Goal: Information Seeking & Learning: Learn about a topic

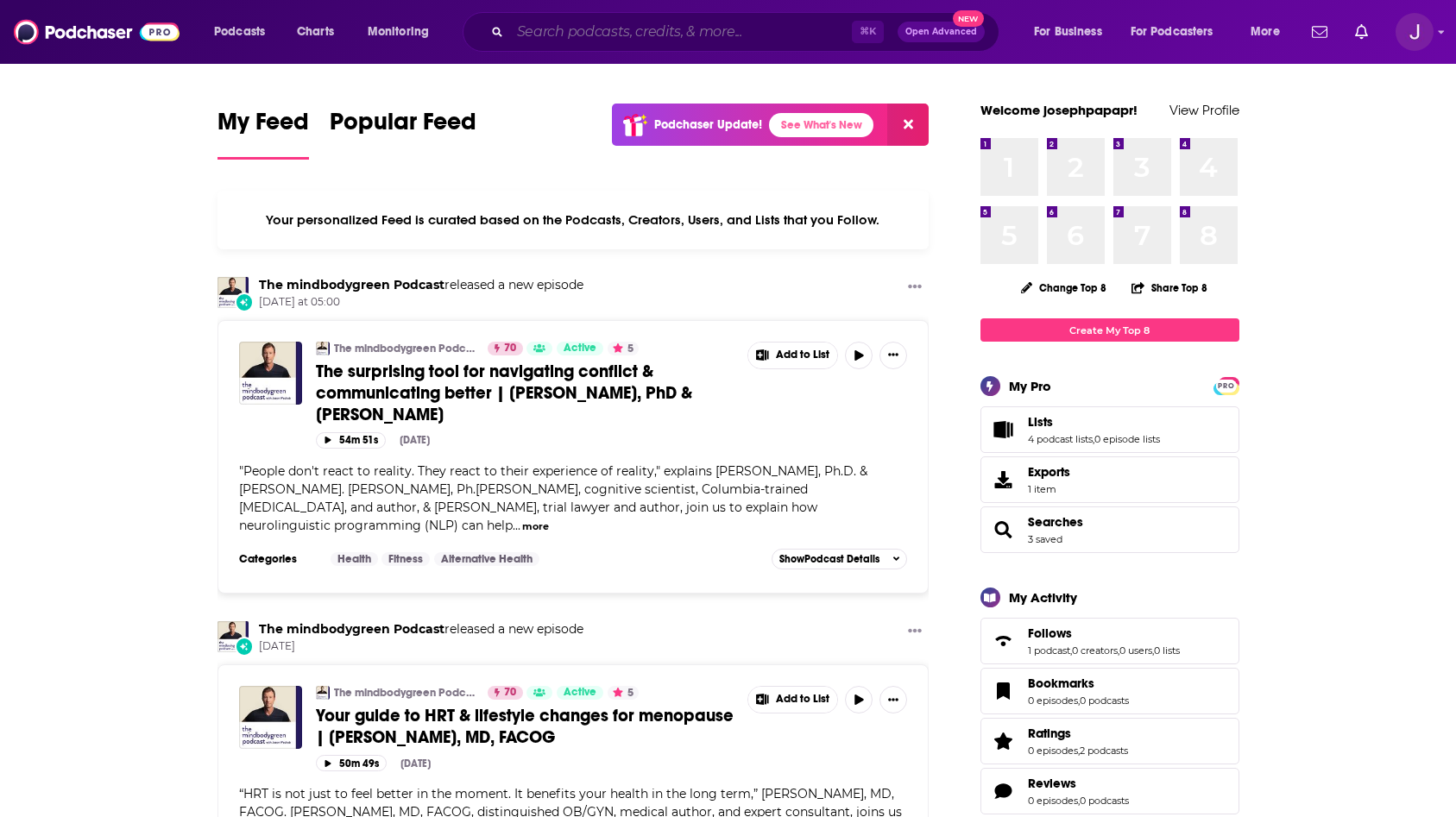
click at [731, 36] on input "Search podcasts, credits, & more..." at bounding box center [681, 31] width 342 height 27
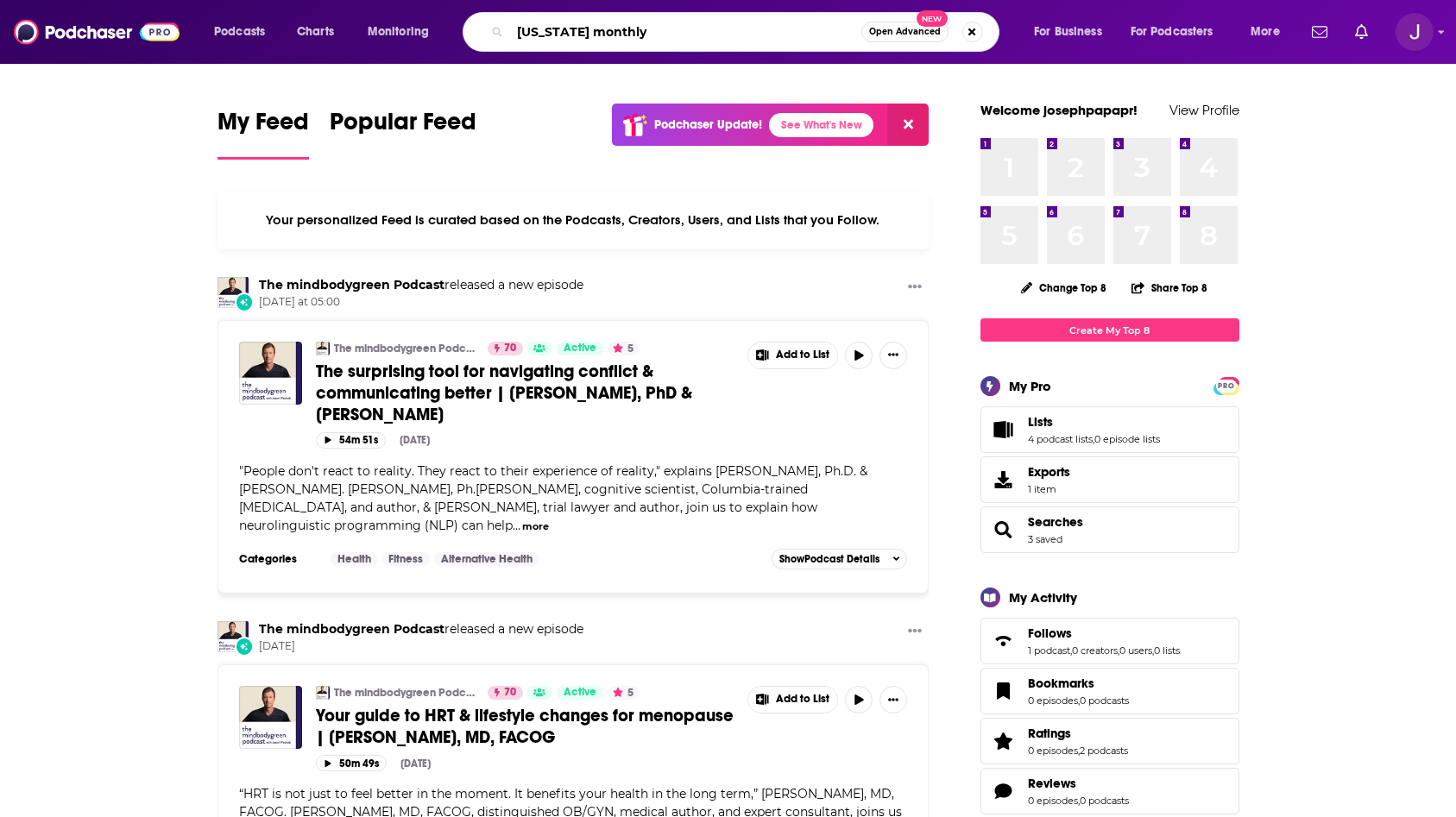
type input "[US_STATE] monthly"
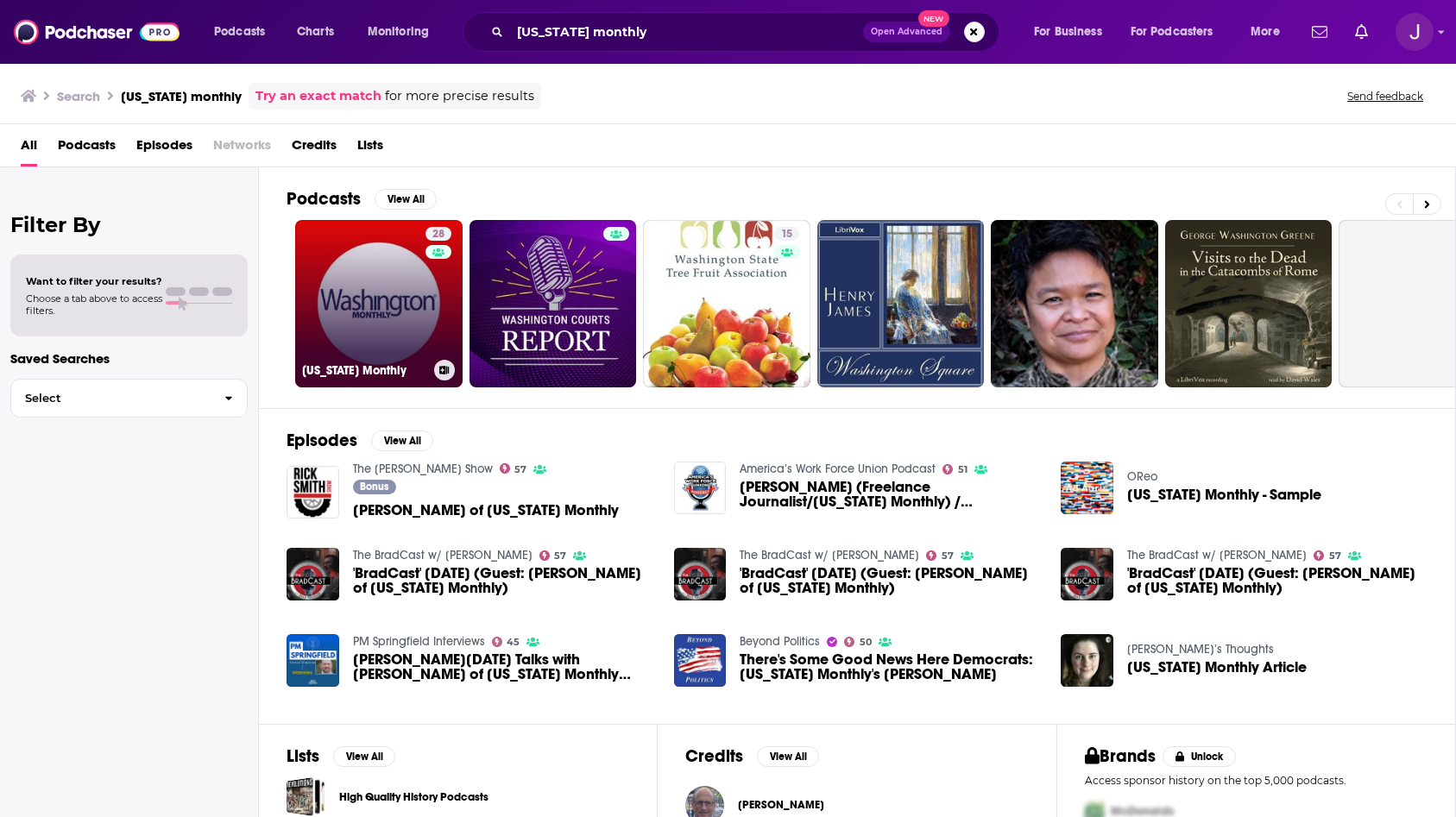
click at [369, 263] on link "28 Washington Monthly" at bounding box center [379, 304] width 168 height 168
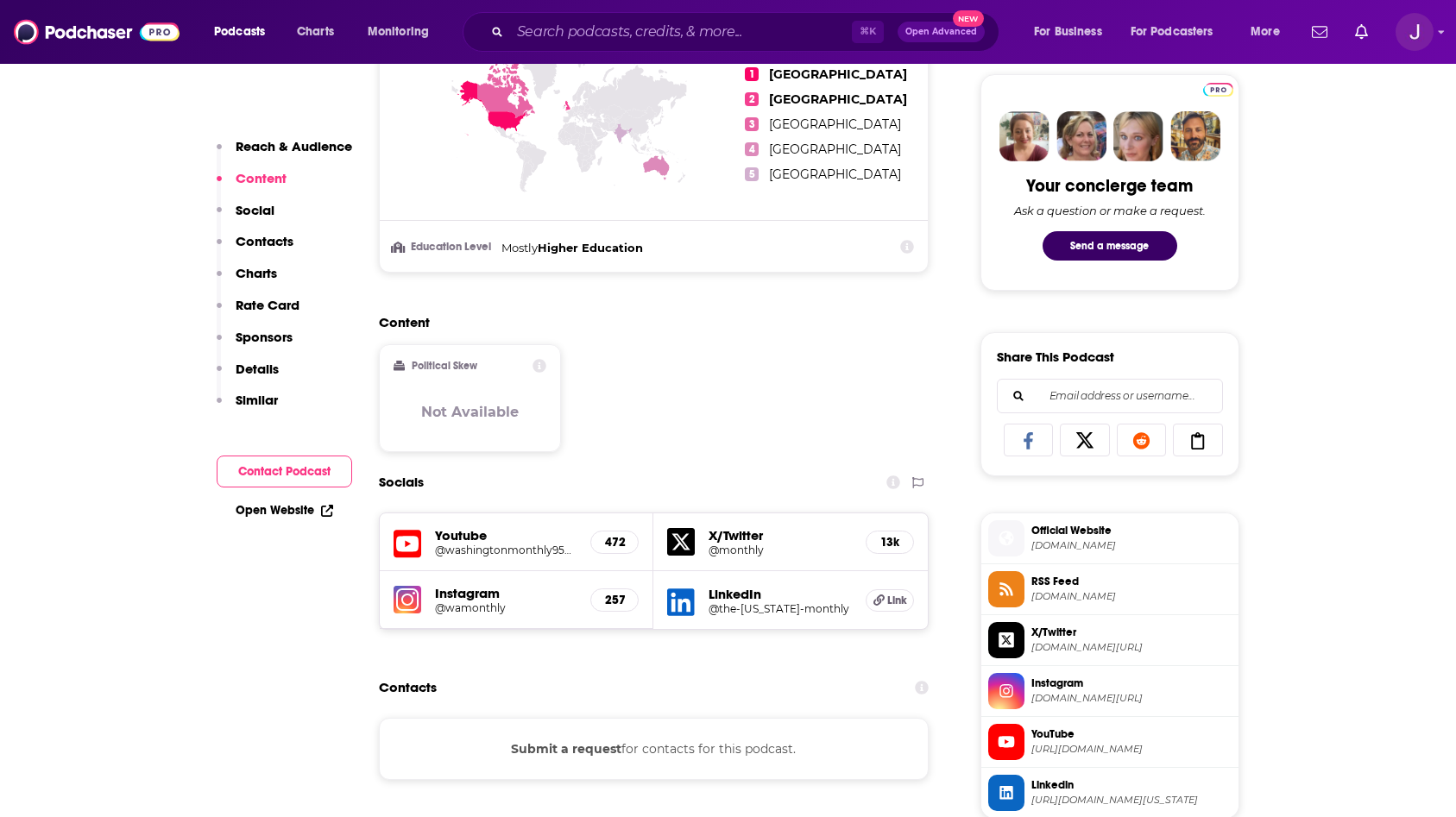
scroll to position [1387, 0]
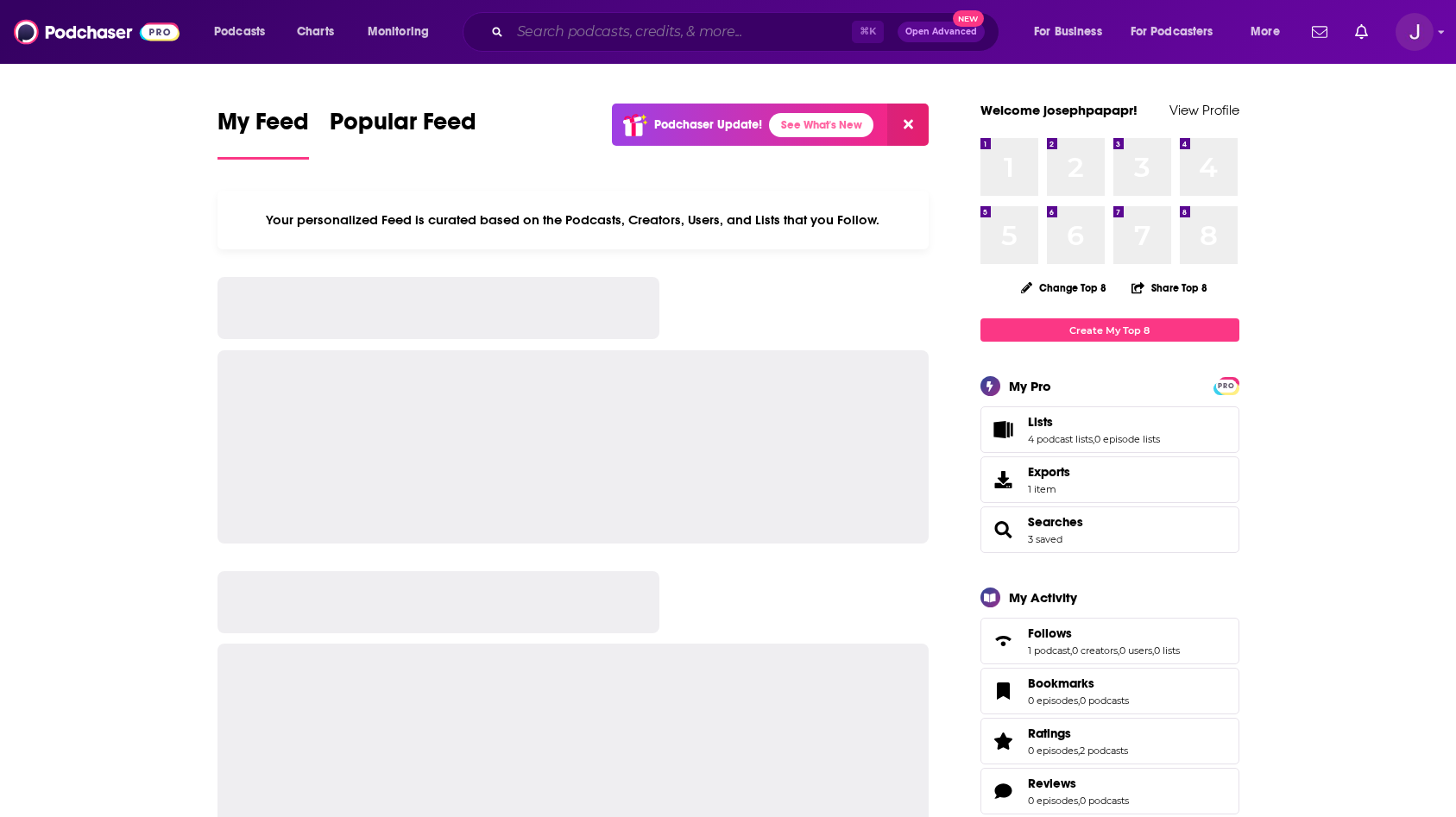
click at [574, 43] on input "Search podcasts, credits, & more..." at bounding box center [681, 31] width 342 height 27
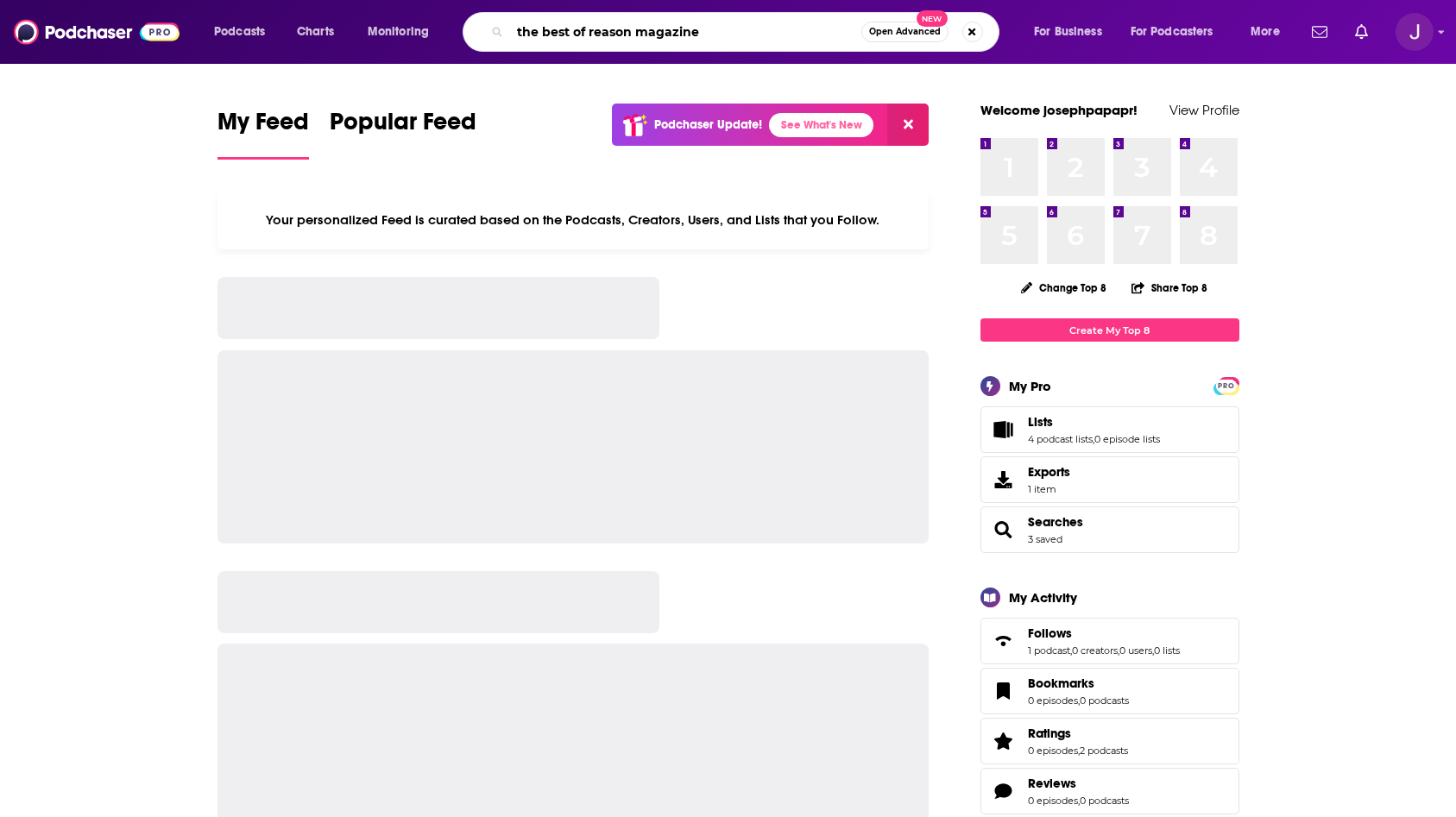
type input "the best of reason magazine"
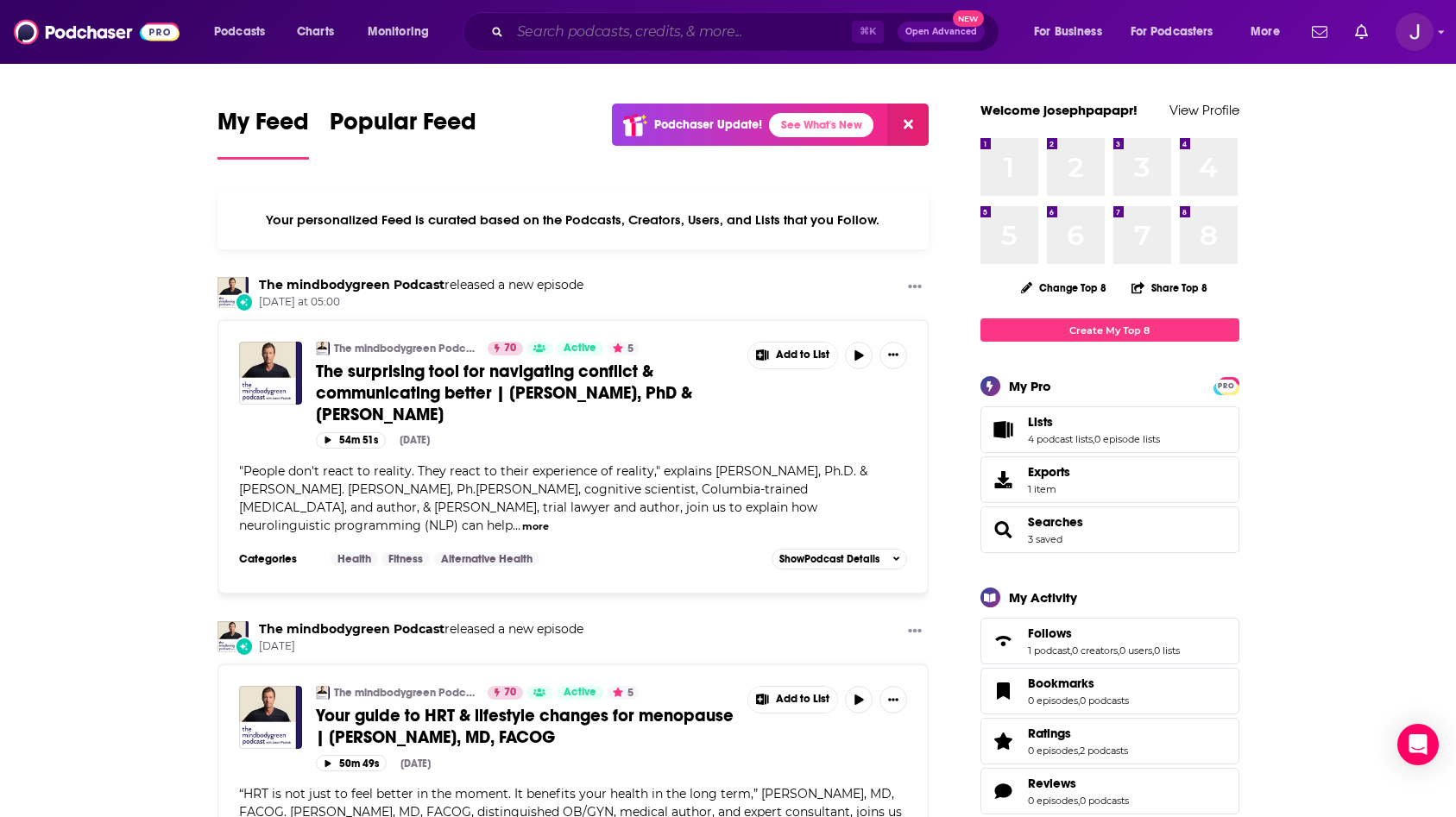
click at [578, 33] on input "Search podcasts, credits, & more..." at bounding box center [681, 31] width 342 height 27
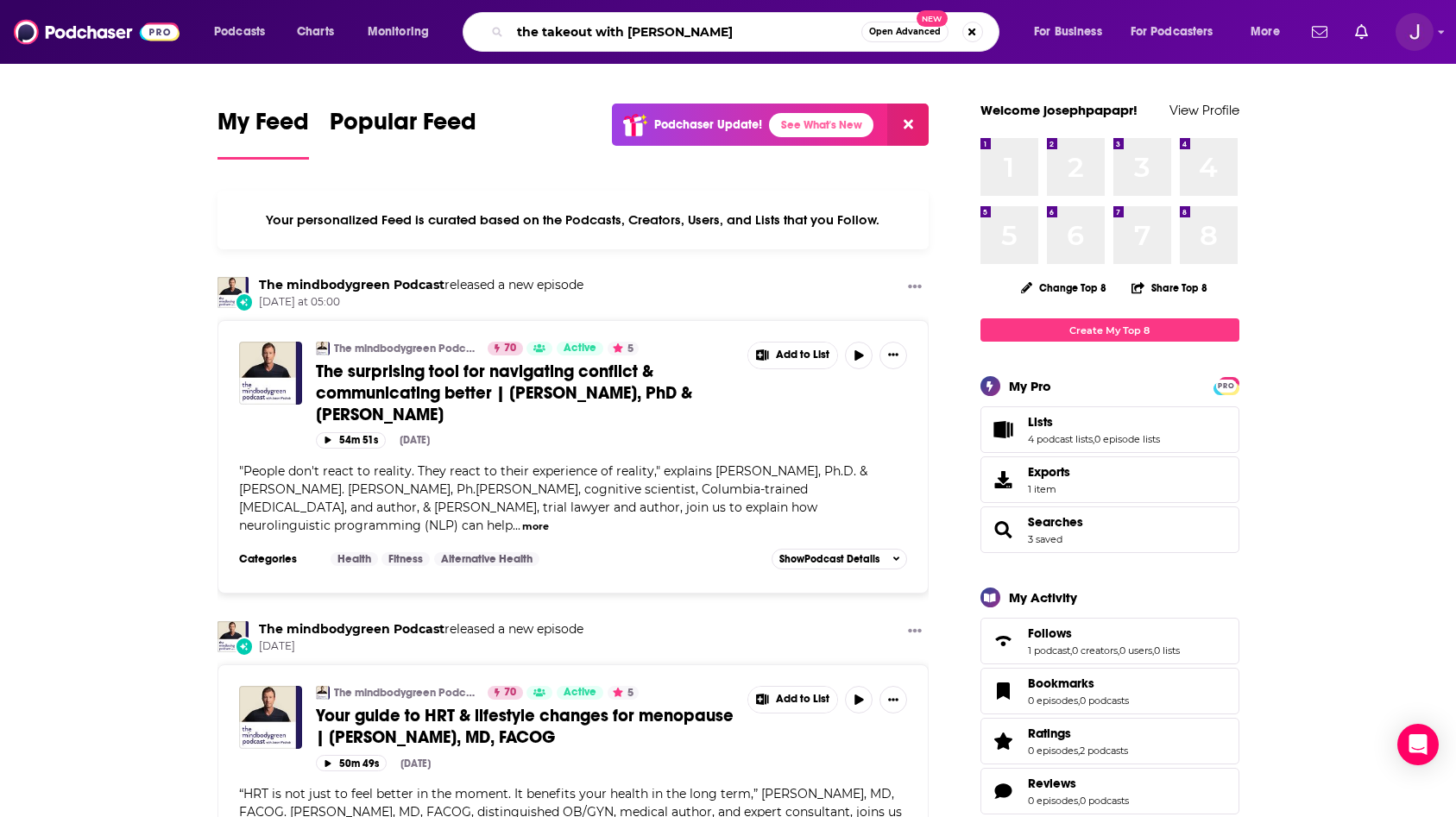
type input "the takeout with major garrett"
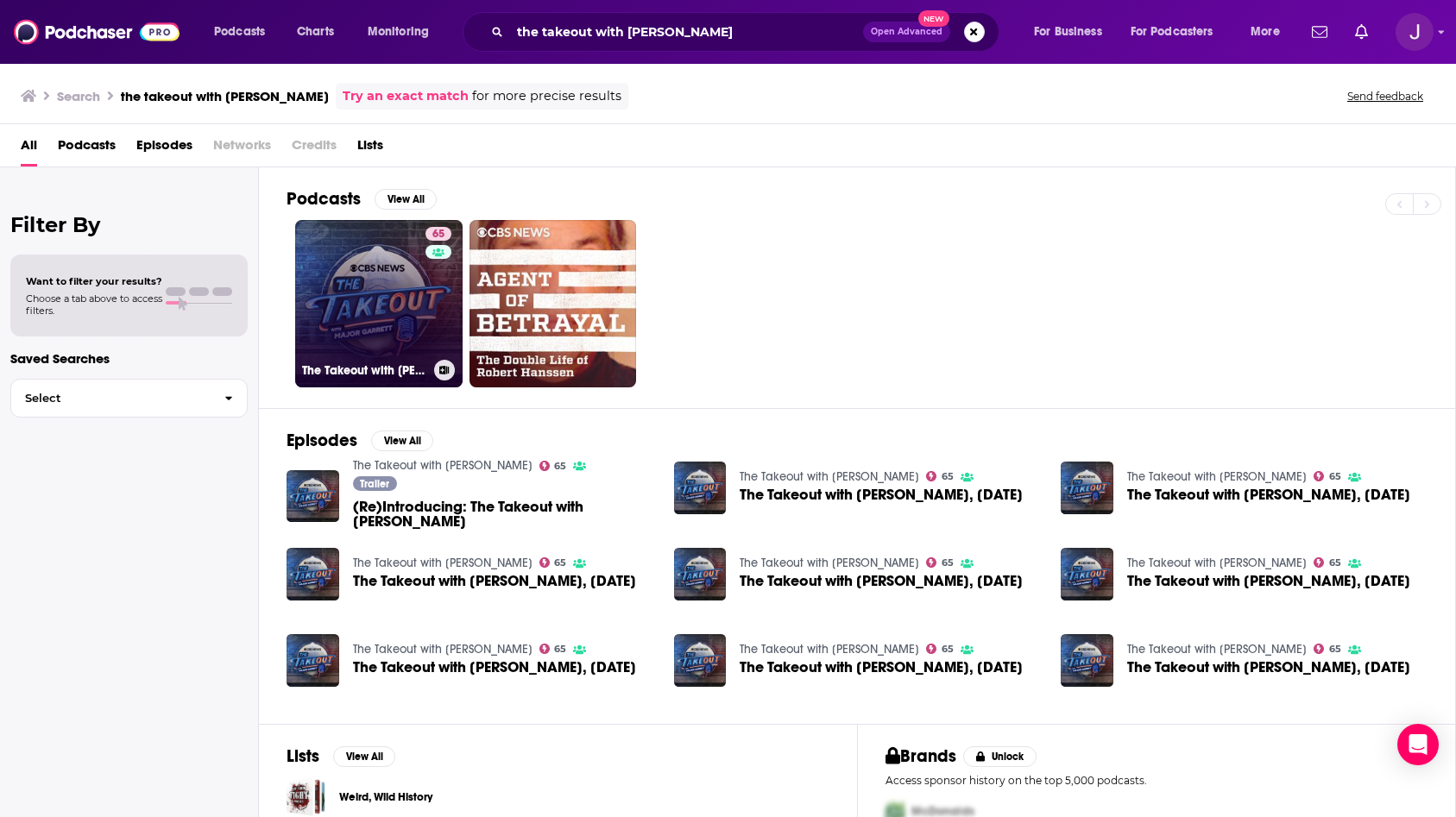
click at [380, 299] on link "65 The Takeout with Major Garrett" at bounding box center [379, 304] width 168 height 168
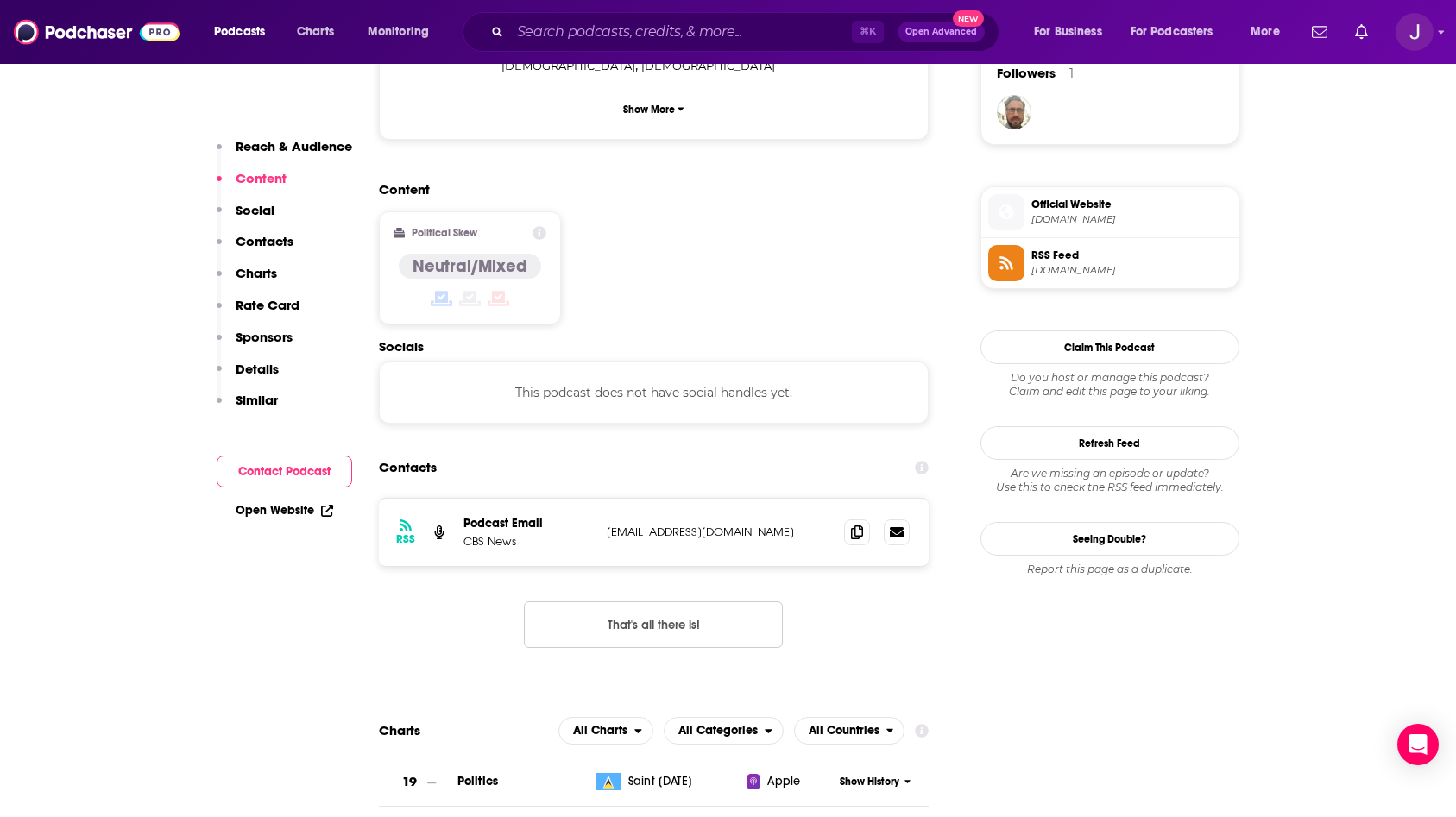
scroll to position [1503, 0]
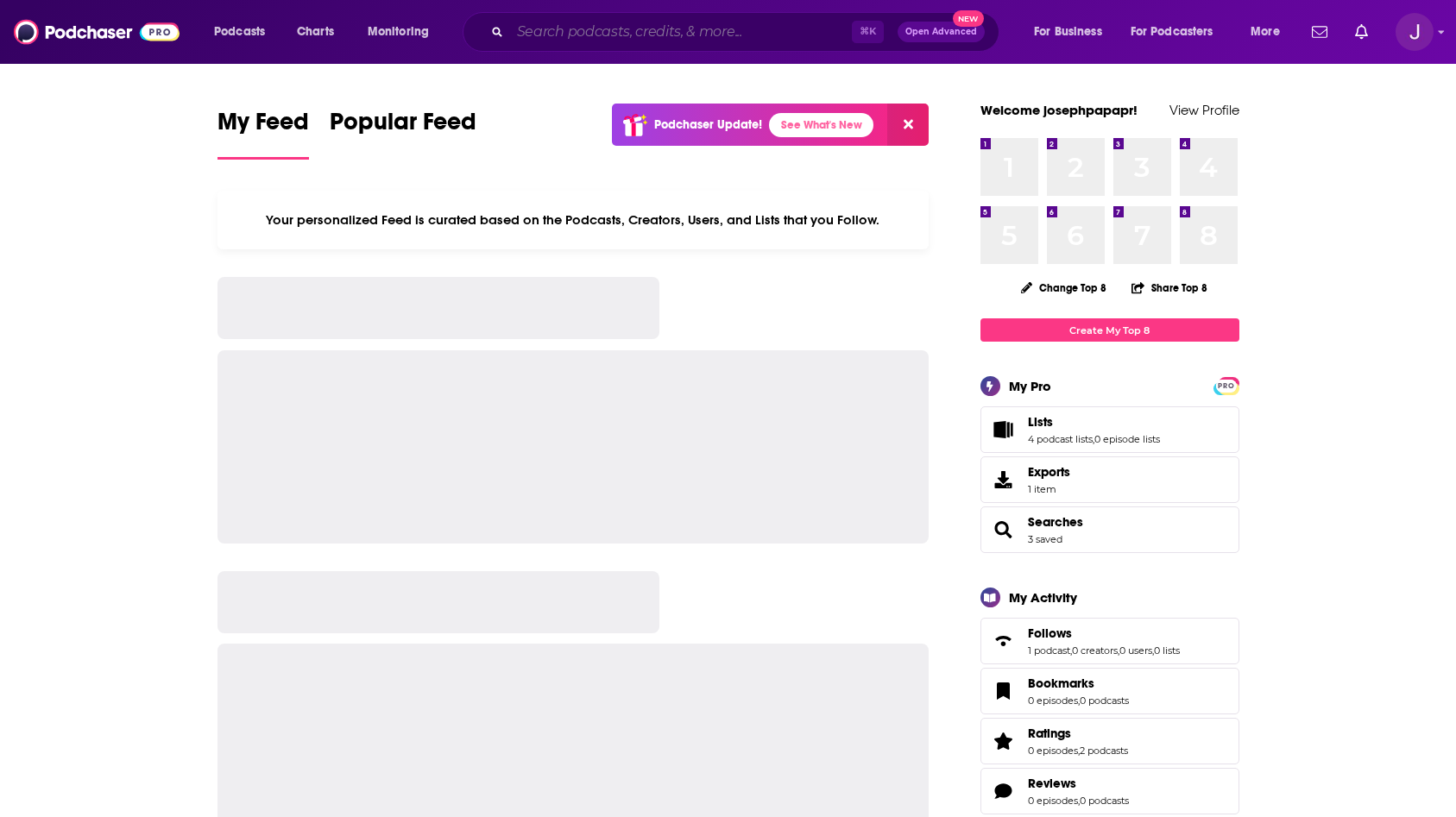
click at [590, 23] on input "Search podcasts, credits, & more..." at bounding box center [681, 31] width 342 height 27
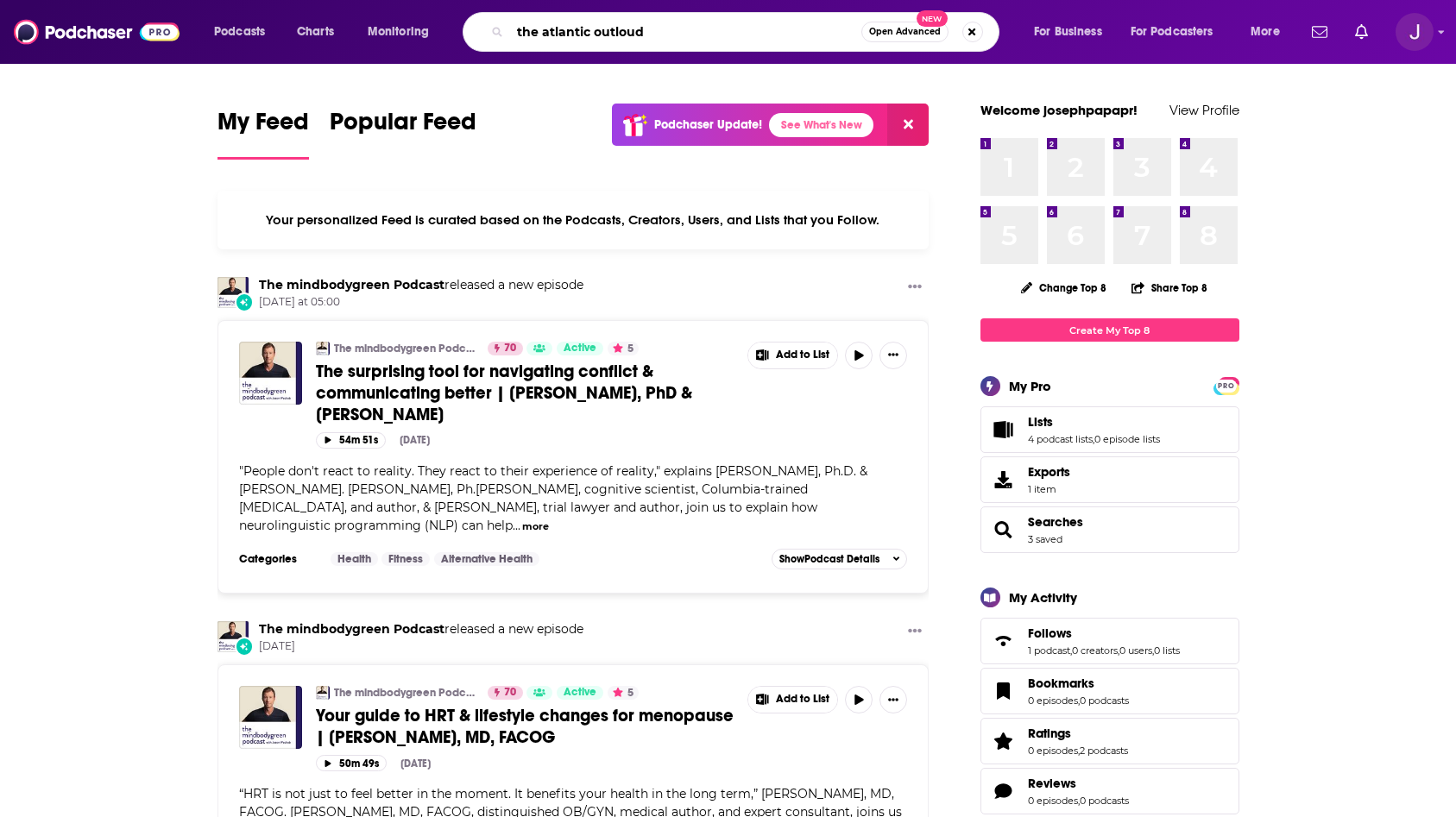
type input "the atlantic outloud"
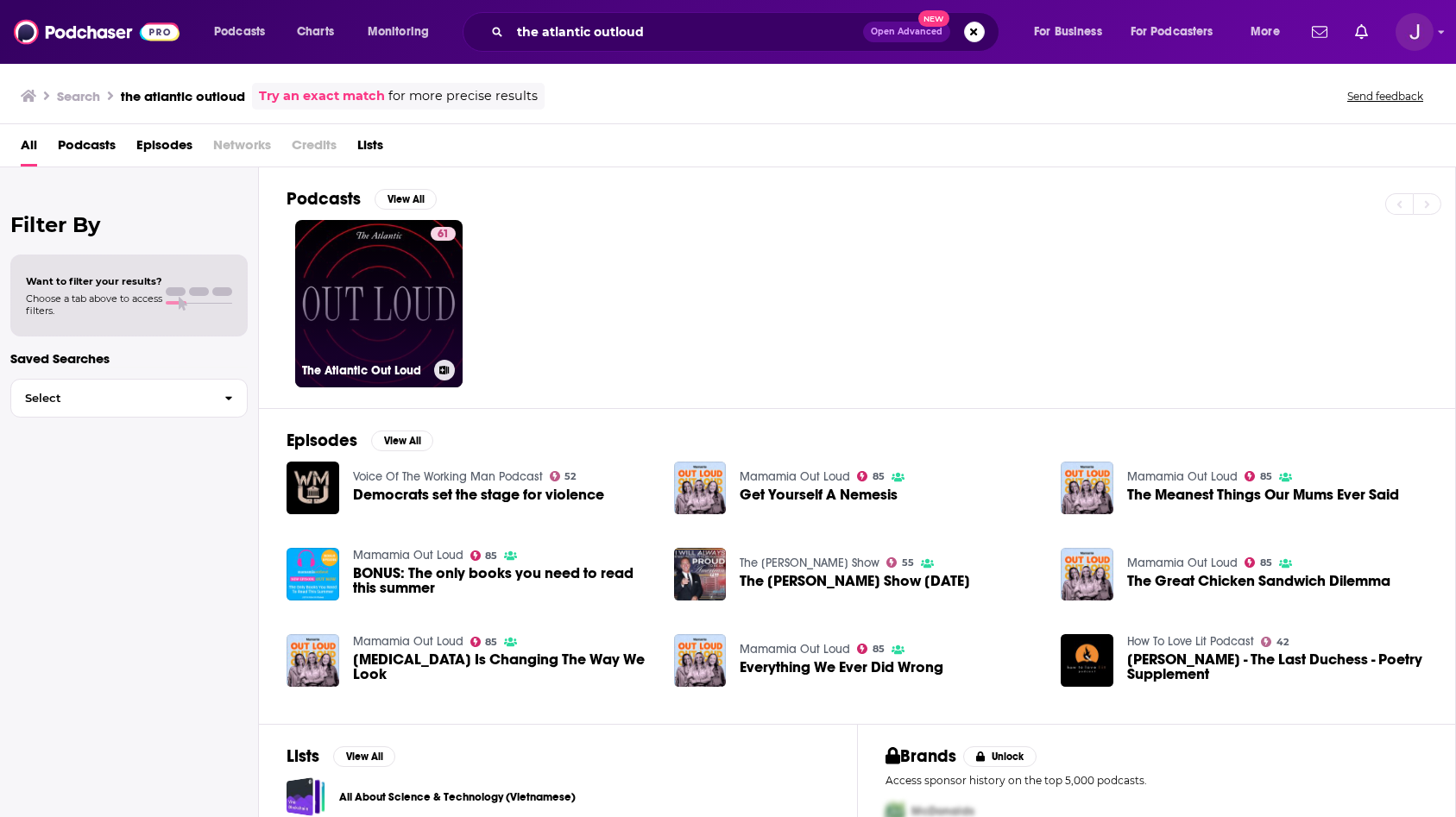
click at [423, 256] on link "61 The Atlantic Out Loud" at bounding box center [379, 304] width 168 height 168
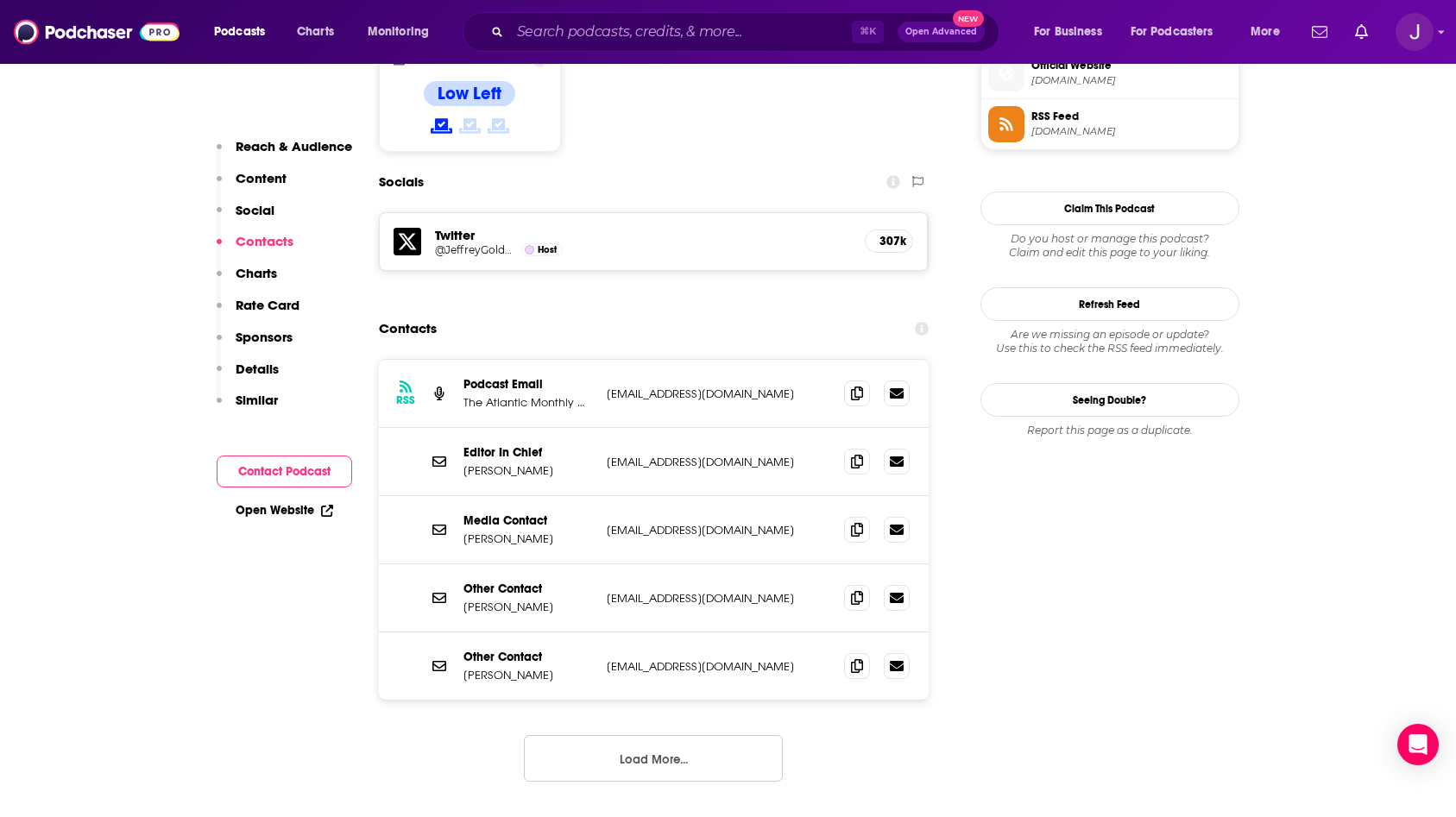
scroll to position [1413, 0]
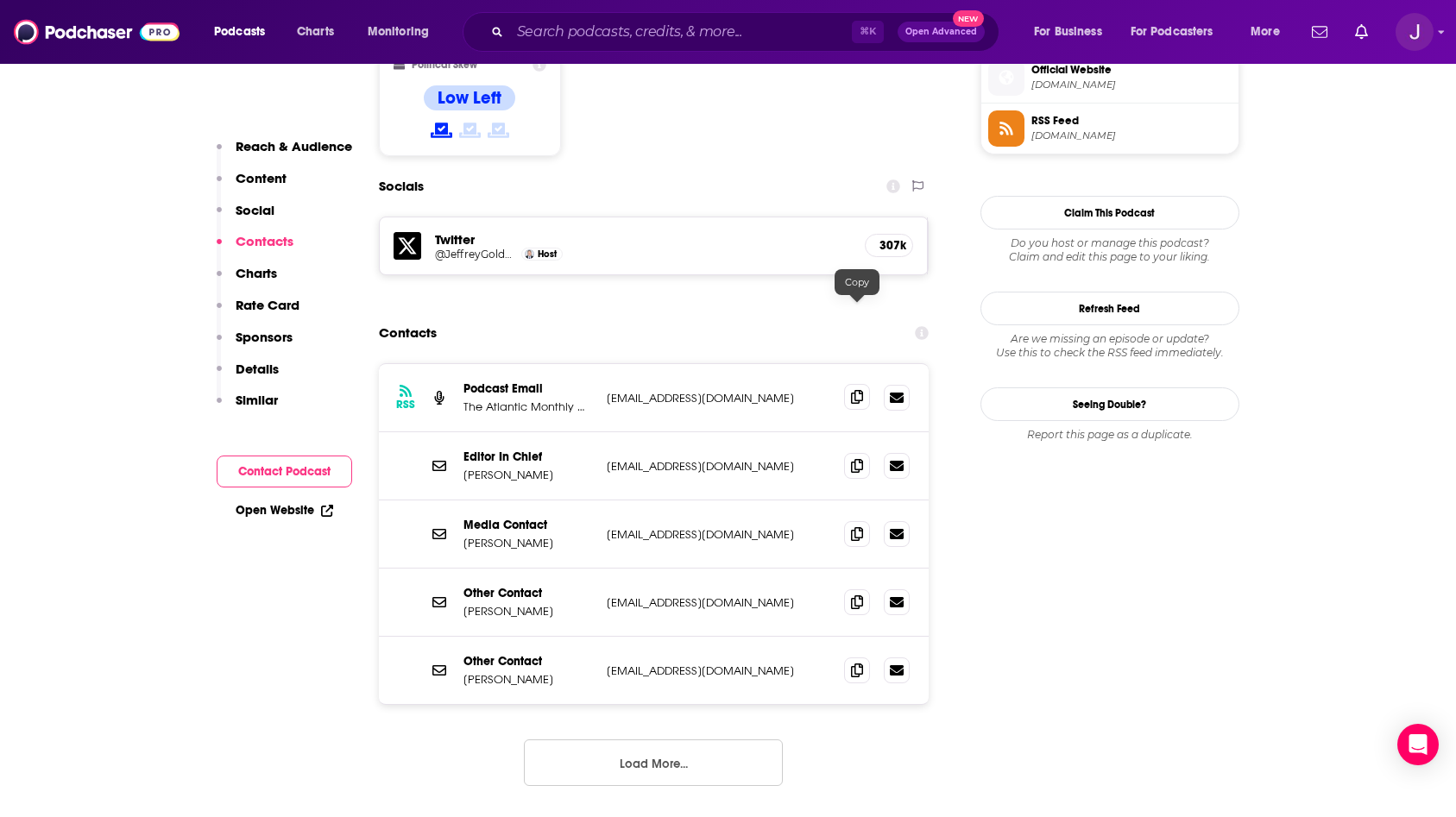
click at [857, 390] on icon at bounding box center [857, 396] width 12 height 14
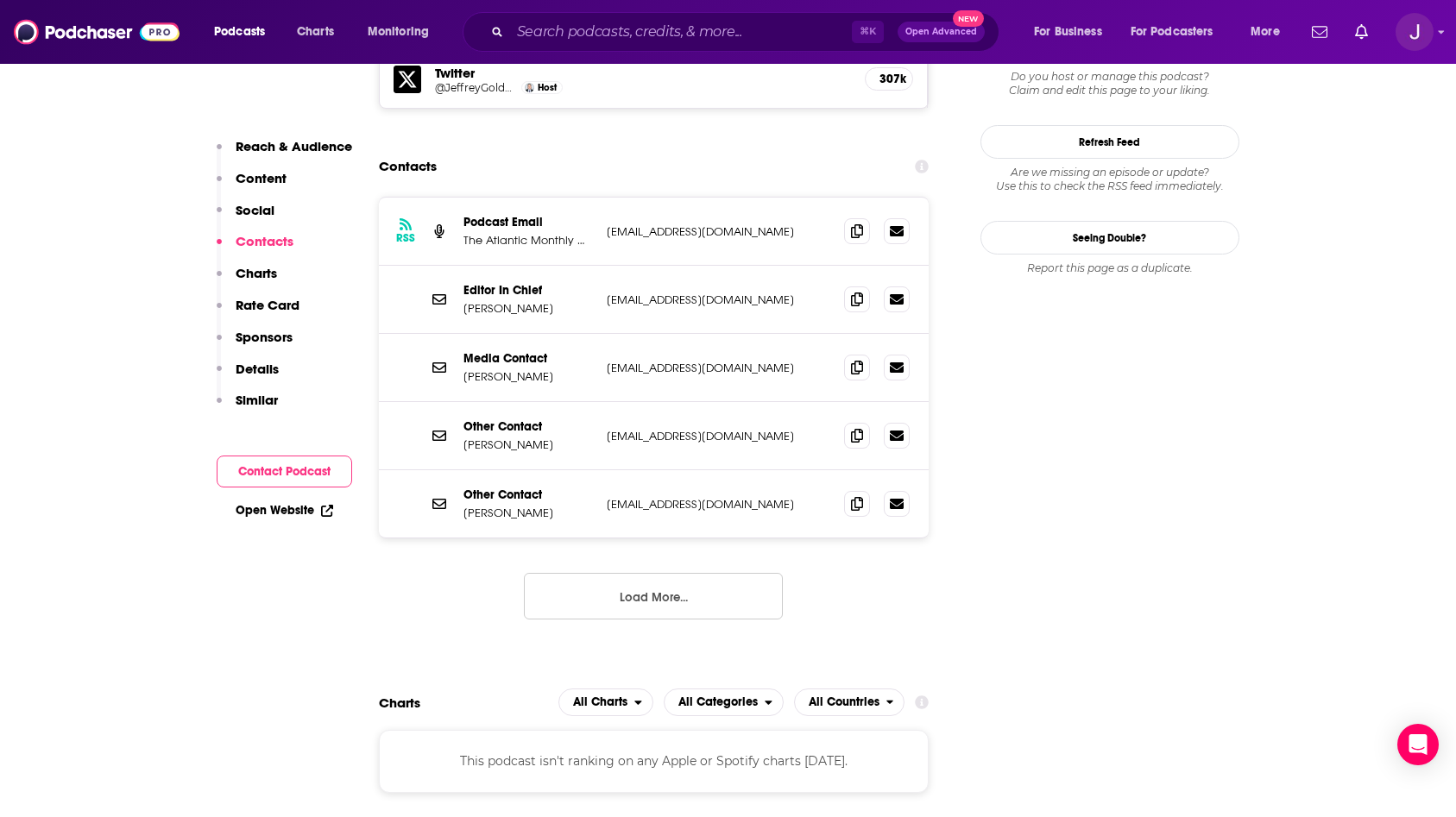
scroll to position [1578, 0]
click at [854, 360] on icon at bounding box center [857, 367] width 12 height 14
click at [806, 31] on input "Search podcasts, credits, & more..." at bounding box center [681, 31] width 342 height 27
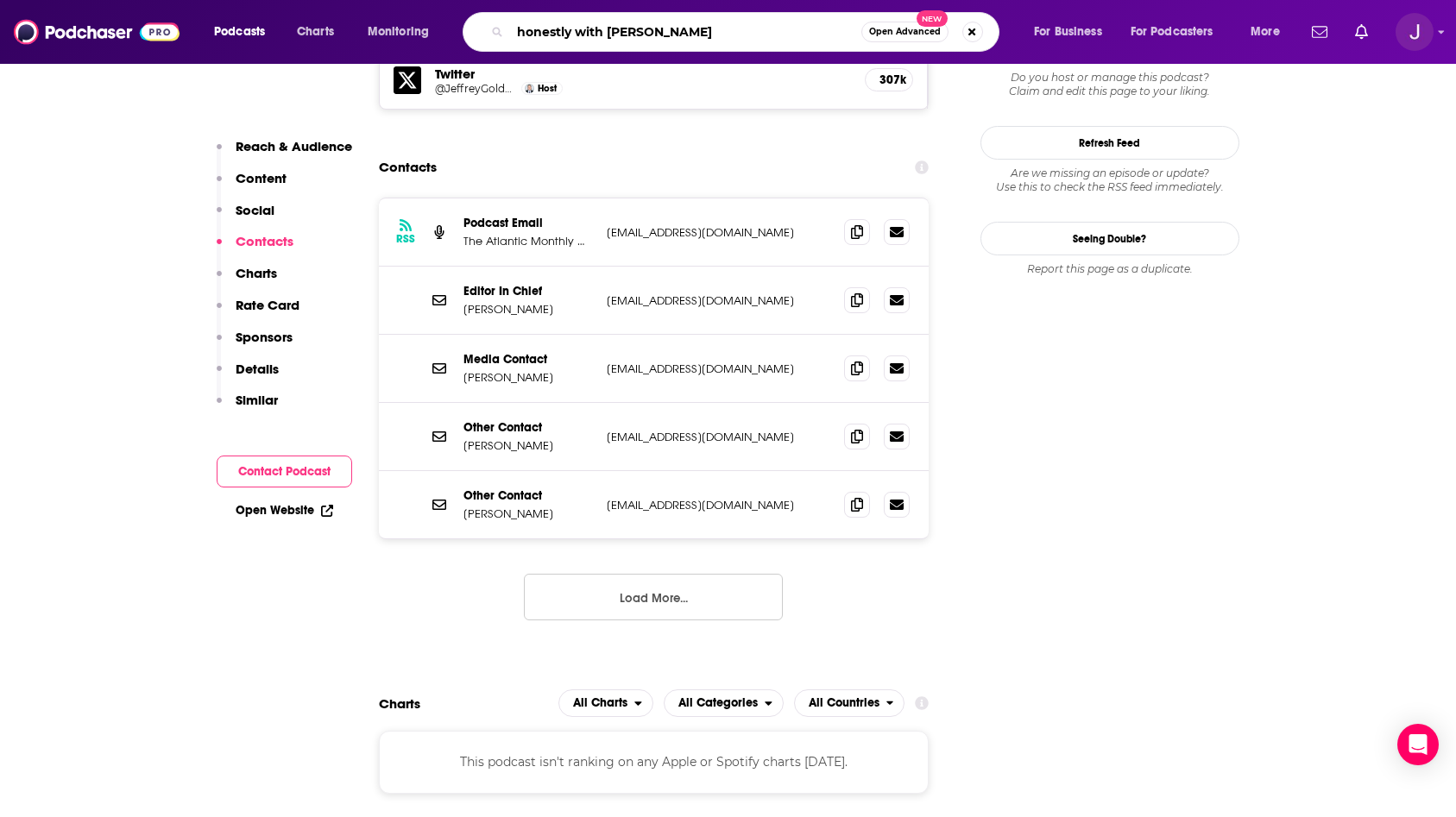
type input "honestly with [PERSON_NAME]"
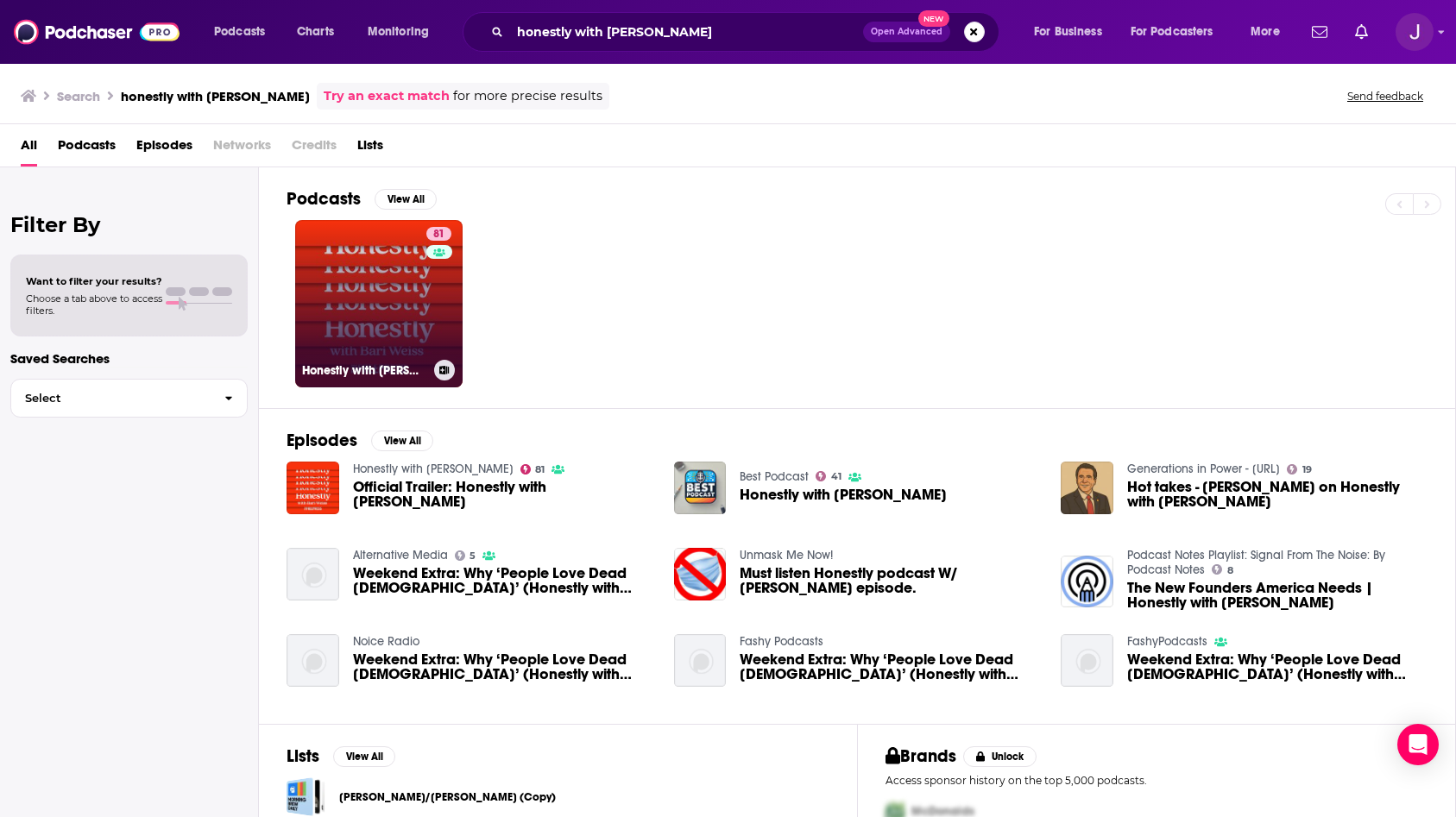
click at [350, 335] on link "81 Honestly with [PERSON_NAME]" at bounding box center [379, 304] width 168 height 168
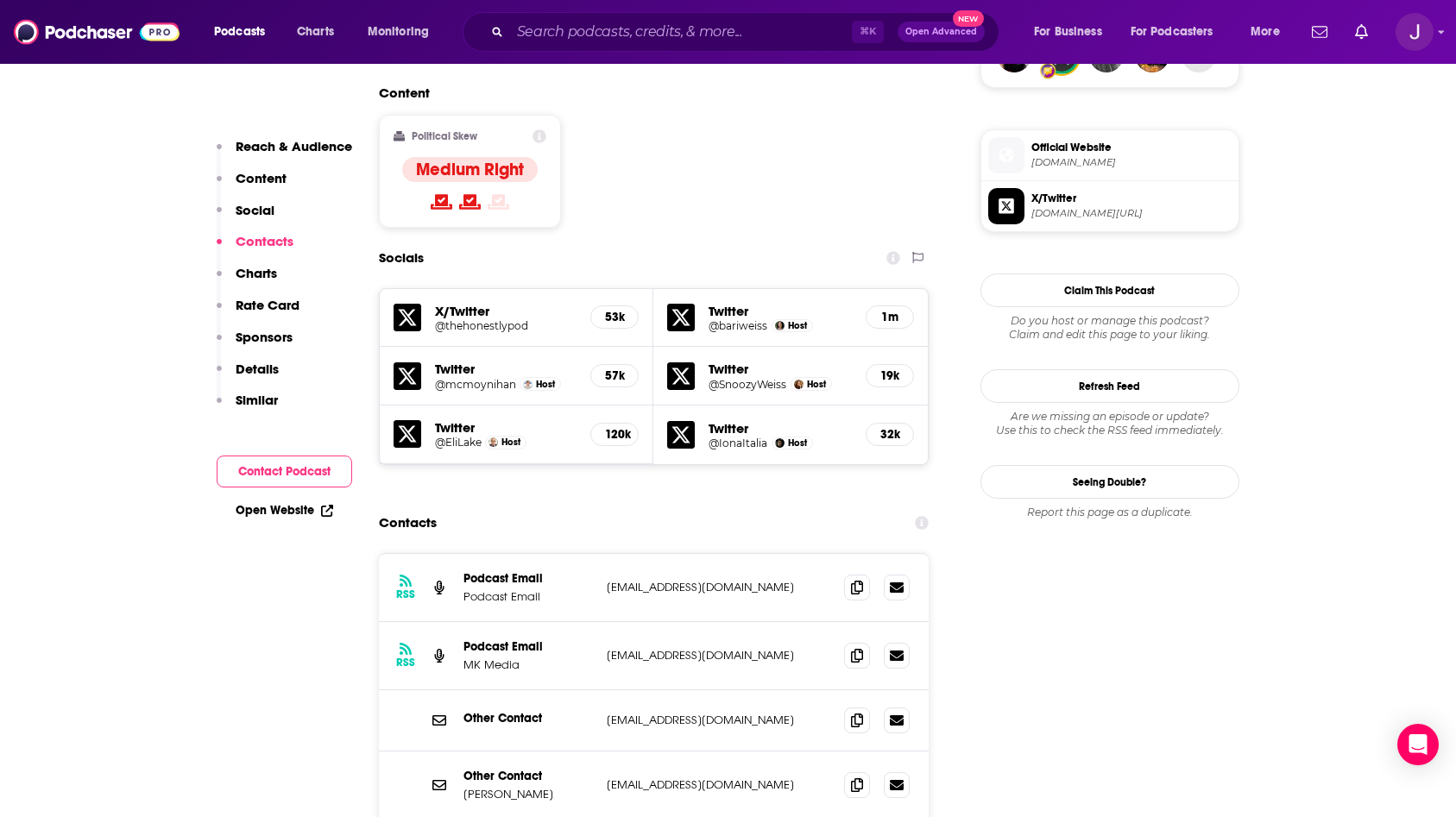
scroll to position [1560, 0]
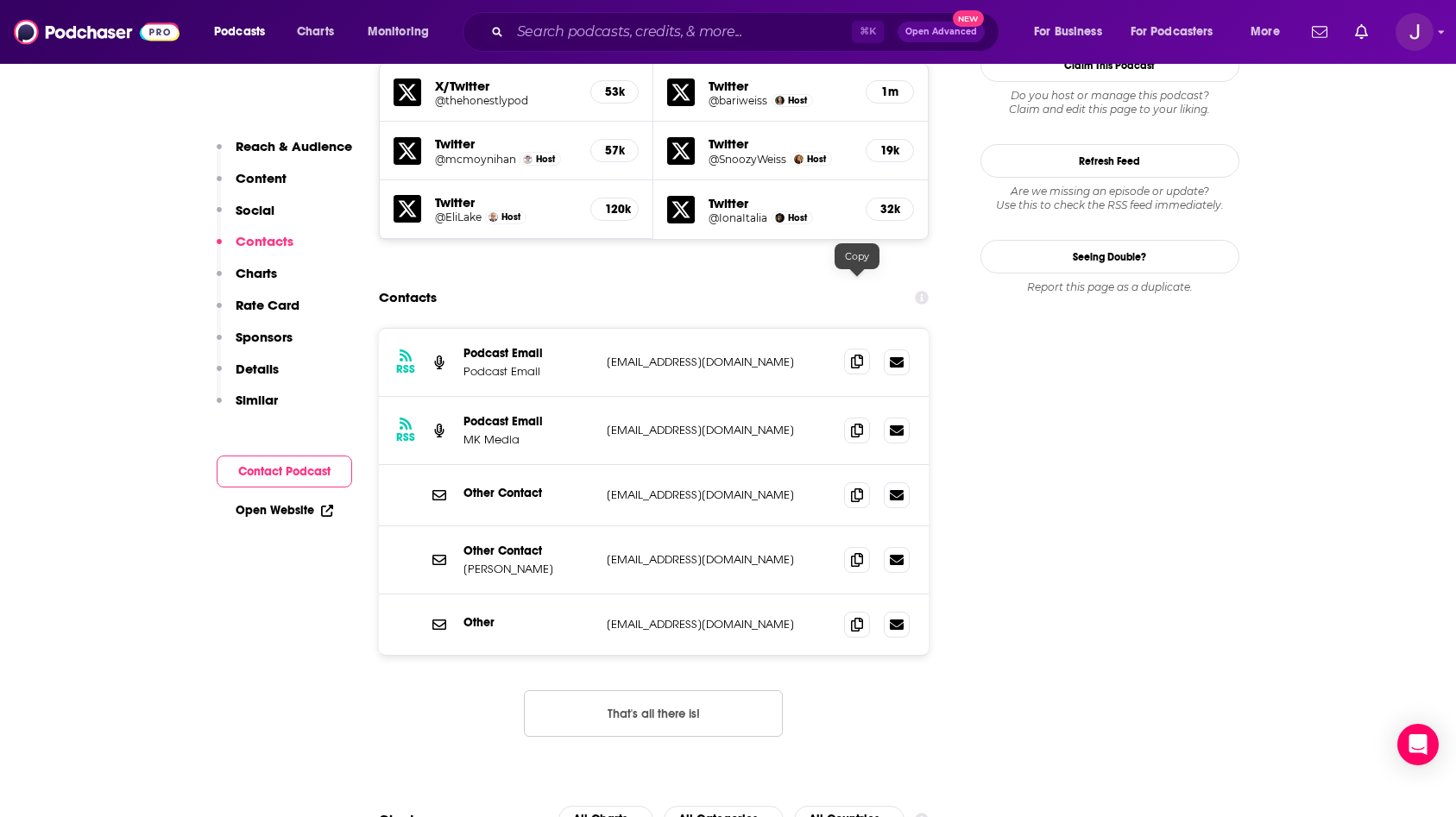
click at [865, 348] on span at bounding box center [856, 360] width 25 height 25
click at [853, 553] on icon at bounding box center [857, 559] width 12 height 14
